Goal: Check status: Check status

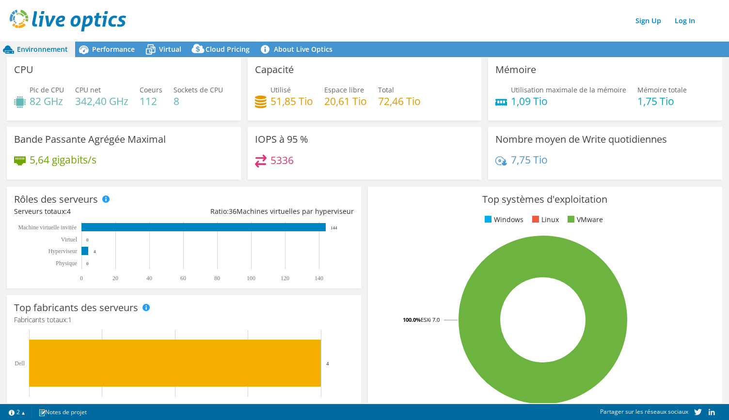
scroll to position [0, 468]
click at [21, 21] on img at bounding box center [68, 21] width 116 height 22
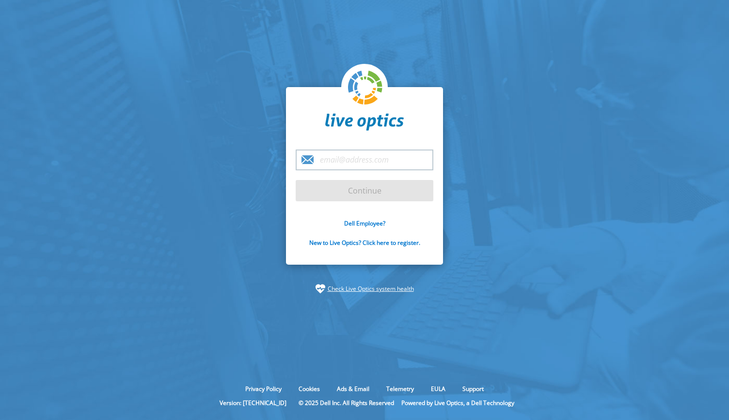
type input "[EMAIL_ADDRESS][DOMAIN_NAME]"
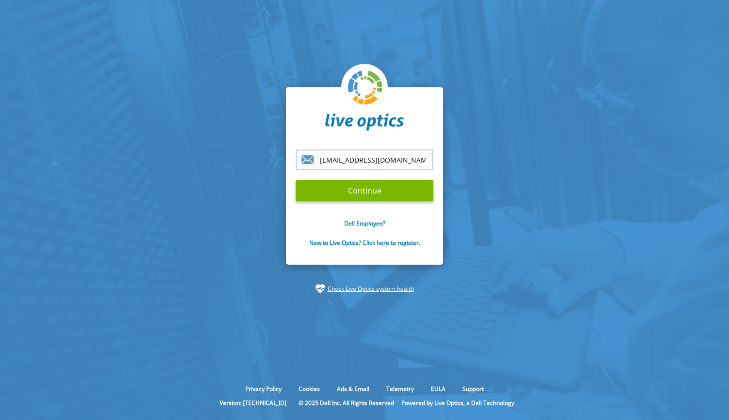
click at [356, 205] on form "andrel@precicom.com Continue Dell Employee? New to Live Optics? Click here to r…" at bounding box center [365, 204] width 138 height 109
click at [356, 199] on input "Continue" at bounding box center [365, 190] width 138 height 21
click at [351, 192] on input "Continue" at bounding box center [365, 190] width 138 height 21
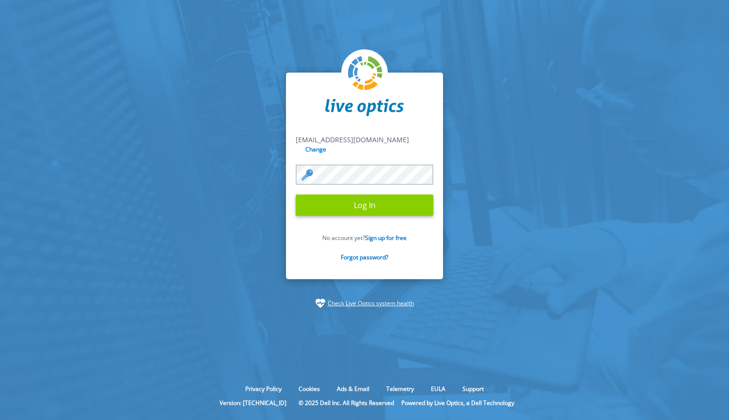
click at [365, 199] on input "Log In" at bounding box center [365, 205] width 138 height 21
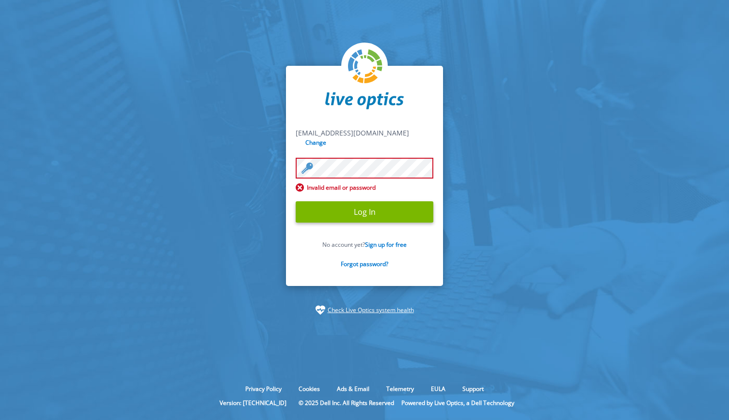
click at [296, 158] on div at bounding box center [296, 158] width 0 height 0
click at [353, 207] on input "Log In" at bounding box center [365, 212] width 138 height 21
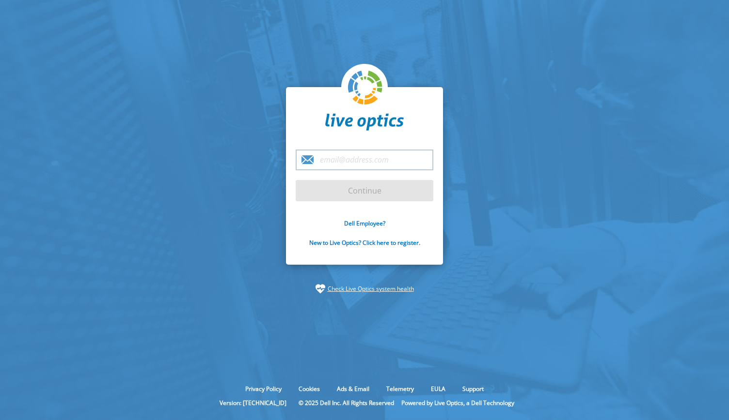
type input "andrel@precicom.com"
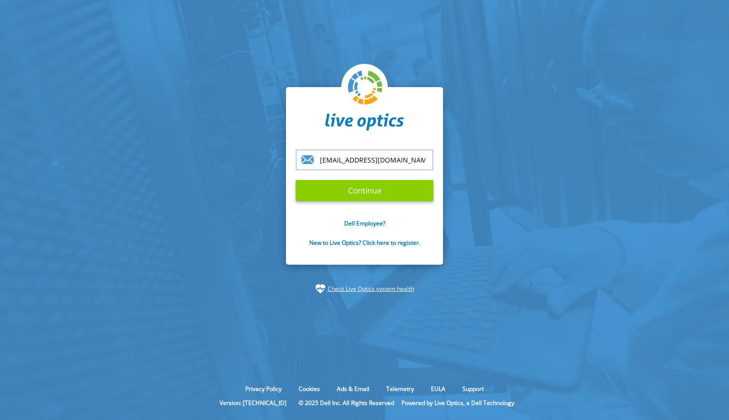
click at [365, 188] on input "Continue" at bounding box center [365, 190] width 138 height 21
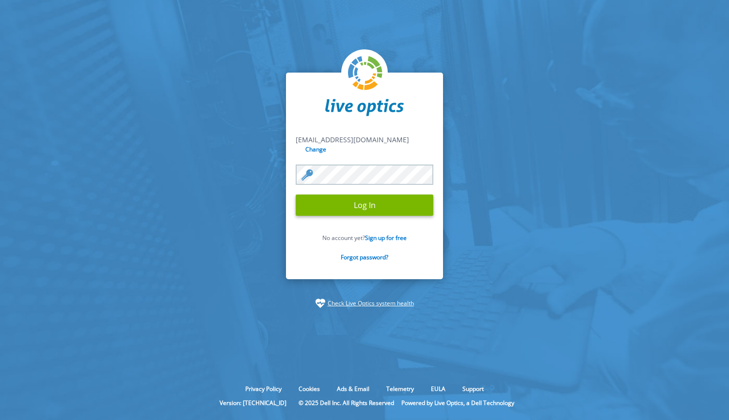
click at [275, 176] on section "andrel@precicom.com andrel@precicom.com Change Log In No account yet? Sign up f…" at bounding box center [364, 190] width 729 height 381
click at [419, 119] on div at bounding box center [365, 83] width 138 height 69
click at [359, 204] on input "Log In" at bounding box center [365, 205] width 138 height 21
click at [355, 204] on input "Log In" at bounding box center [365, 205] width 138 height 21
click at [399, 116] on img at bounding box center [364, 107] width 78 height 17
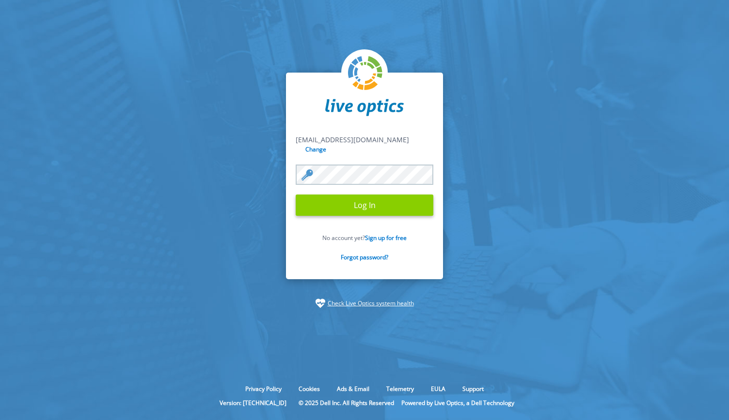
click at [363, 198] on input "Log In" at bounding box center [365, 205] width 138 height 21
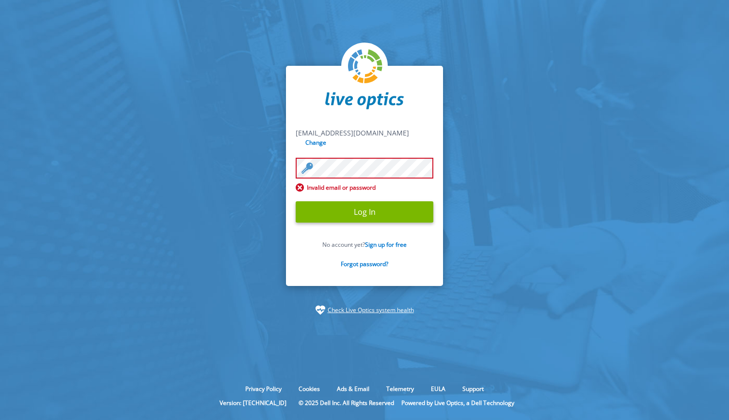
click at [263, 168] on section "andrel@precicom.com andrel@precicom.com Change Invalid email or password Log In…" at bounding box center [364, 190] width 729 height 381
click at [296, 202] on input "Log In" at bounding box center [365, 212] width 138 height 21
click at [296, 158] on div at bounding box center [296, 158] width 0 height 0
click at [329, 139] on input "Change" at bounding box center [316, 142] width 26 height 9
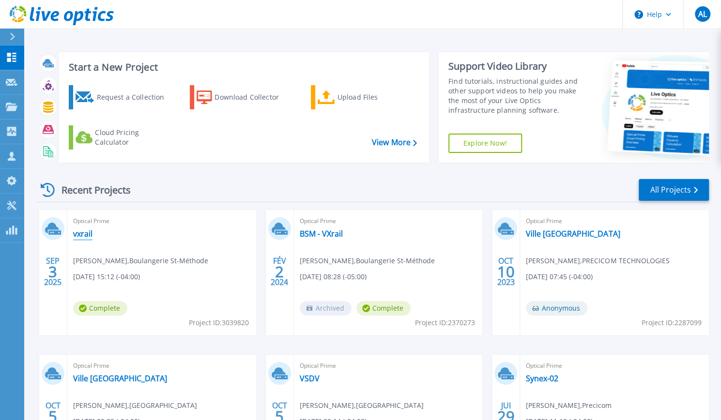
click at [82, 232] on link "vxrail" at bounding box center [82, 234] width 19 height 10
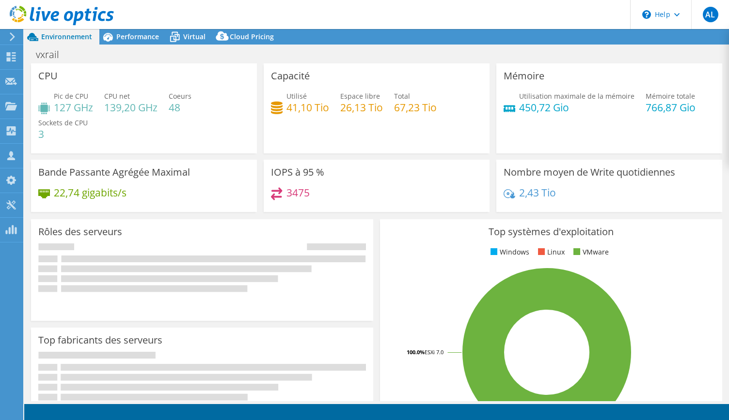
select select "USD"
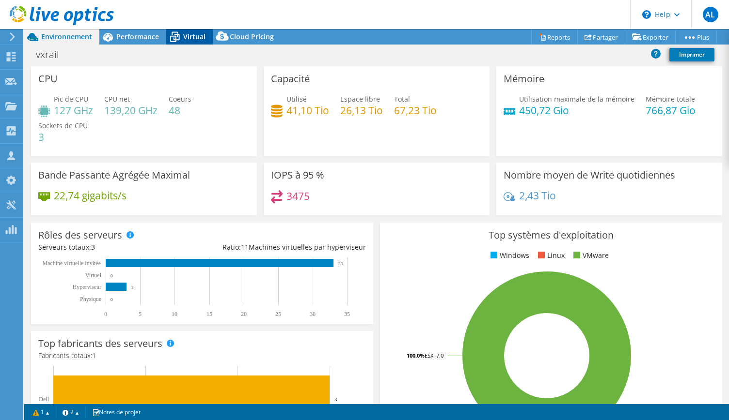
click at [191, 38] on span "Virtual" at bounding box center [194, 36] width 22 height 9
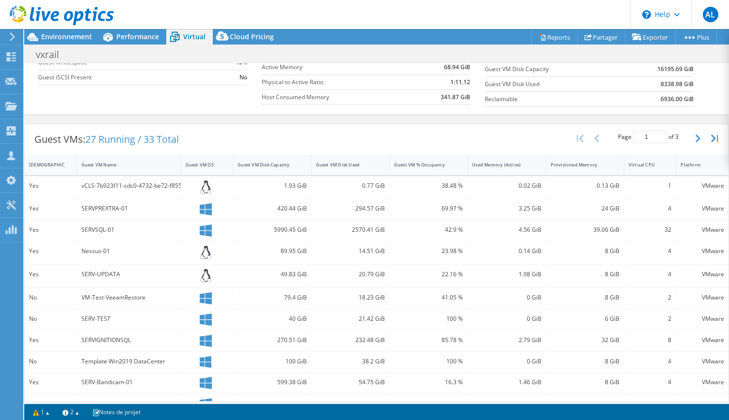
scroll to position [130, 0]
click at [104, 163] on div "Guest VM Name" at bounding box center [122, 165] width 83 height 6
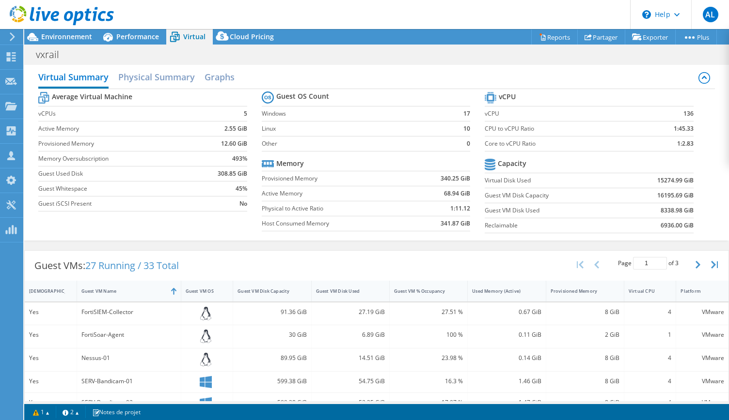
scroll to position [0, 0]
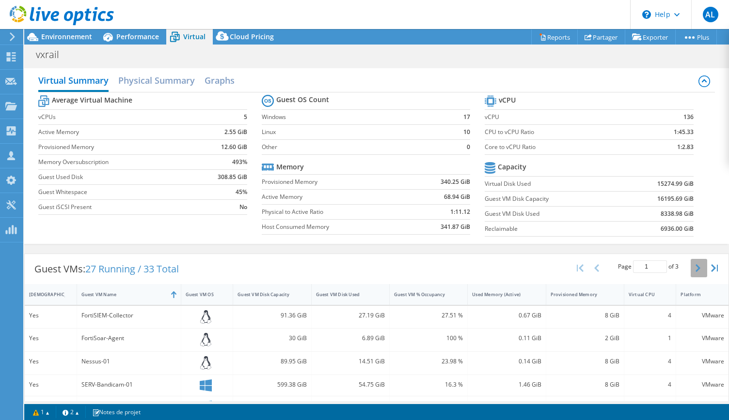
click at [695, 266] on icon "button" at bounding box center [697, 269] width 5 height 8
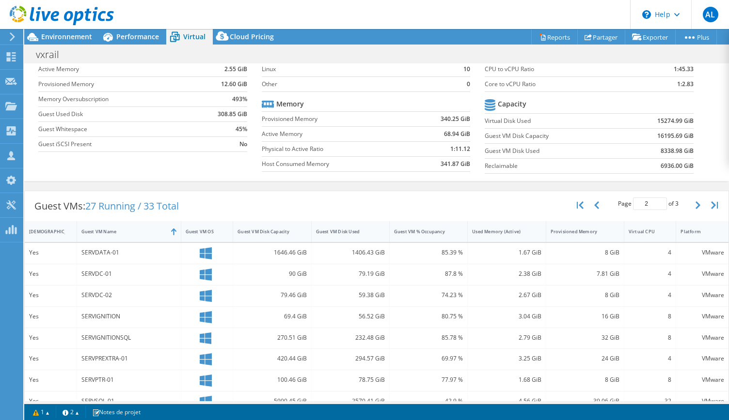
scroll to position [53, 0]
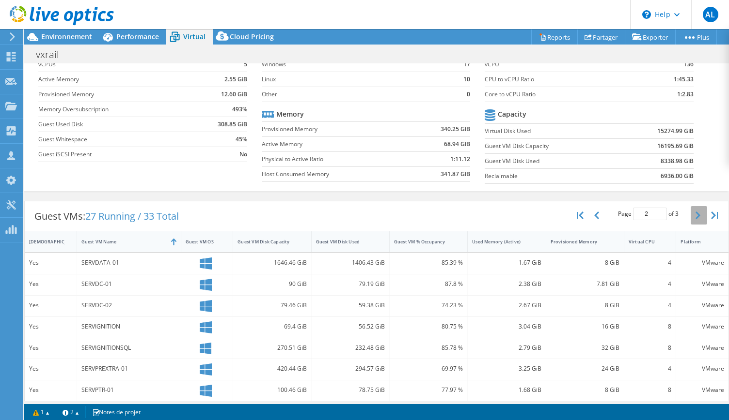
click at [695, 216] on icon "button" at bounding box center [697, 216] width 5 height 8
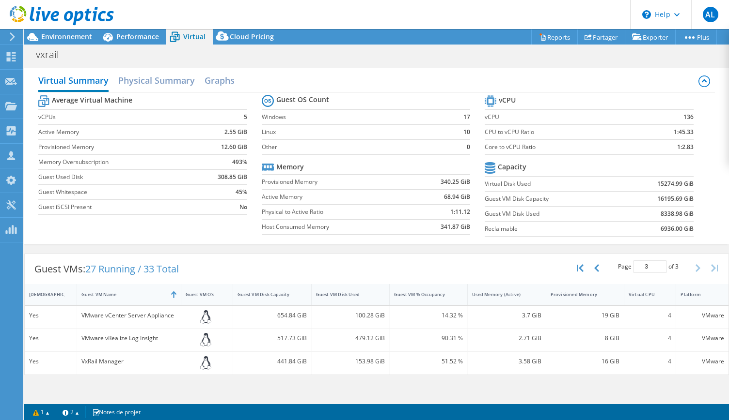
scroll to position [0, 0]
click at [595, 268] on icon "button" at bounding box center [596, 269] width 5 height 8
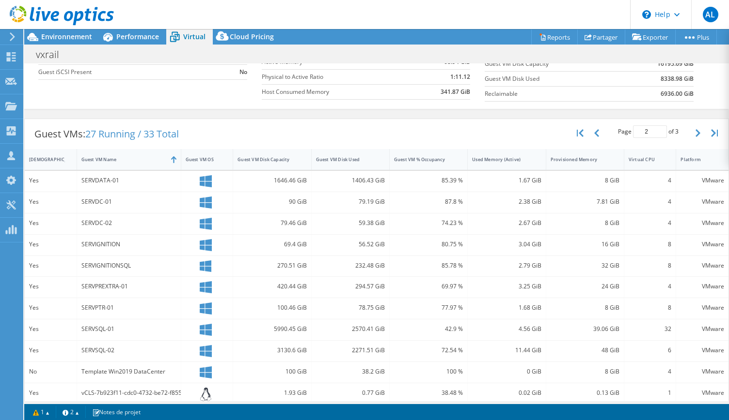
scroll to position [135, 0]
click at [589, 127] on button "button" at bounding box center [597, 133] width 16 height 18
type input "1"
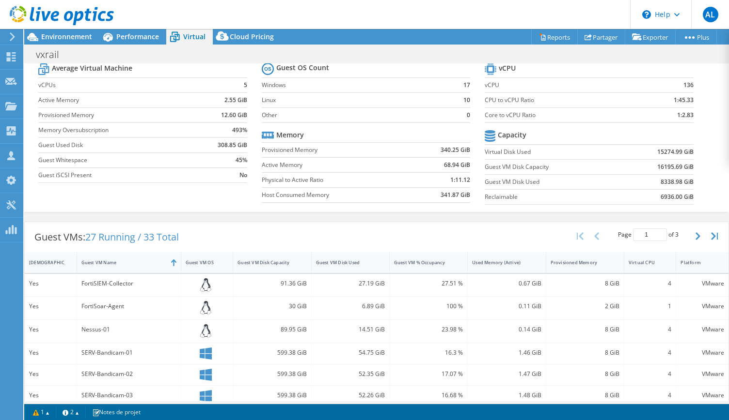
scroll to position [0, 0]
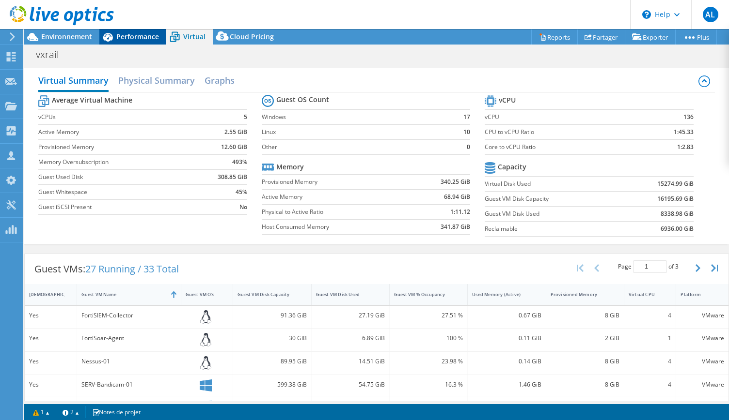
click at [131, 37] on span "Performance" at bounding box center [137, 36] width 43 height 9
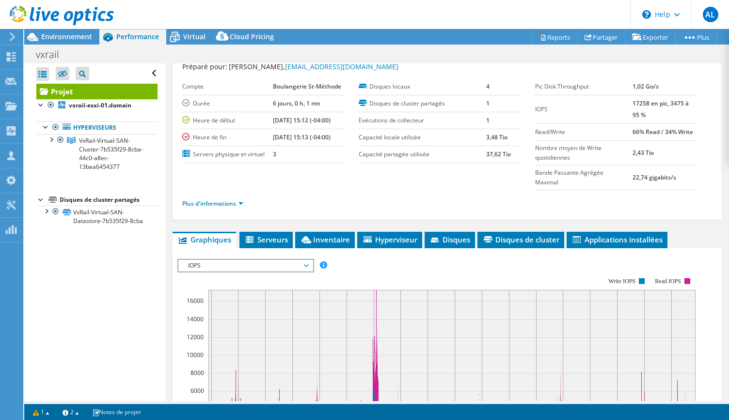
scroll to position [24, 0]
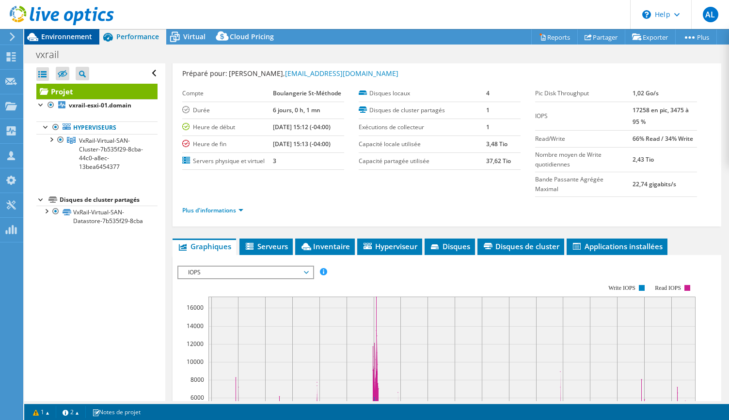
click at [64, 35] on span "Environnement" at bounding box center [66, 36] width 51 height 9
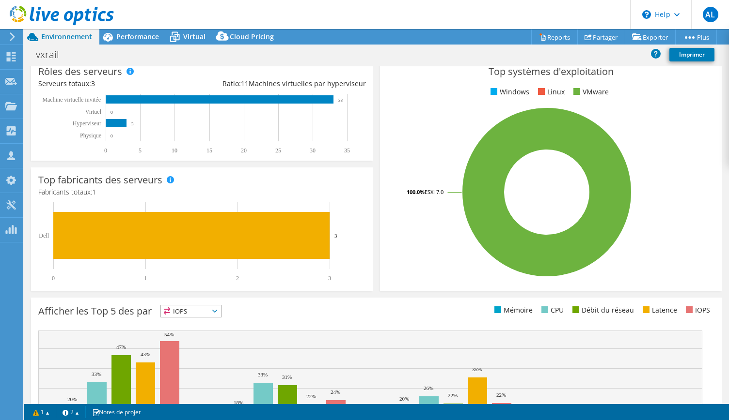
scroll to position [171, 0]
